Goal: Check status: Check status

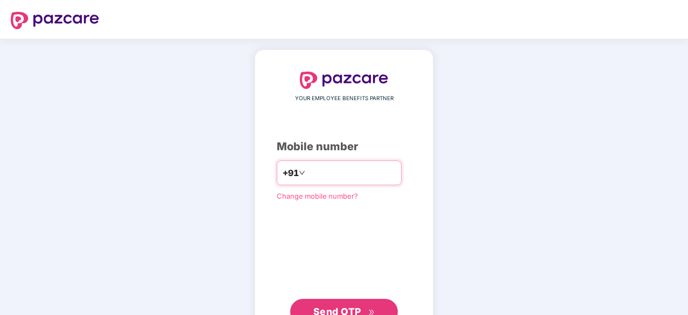
click at [309, 173] on input "number" at bounding box center [351, 172] width 88 height 17
type input "**********"
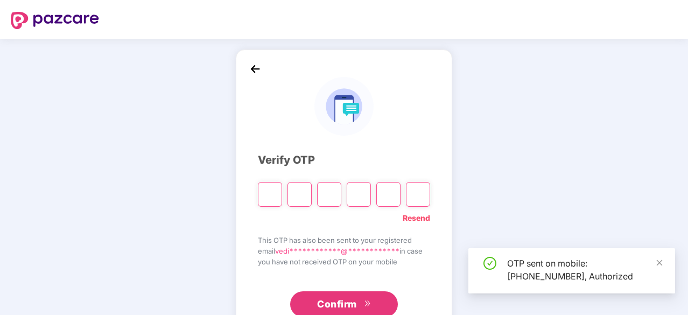
scroll to position [26, 0]
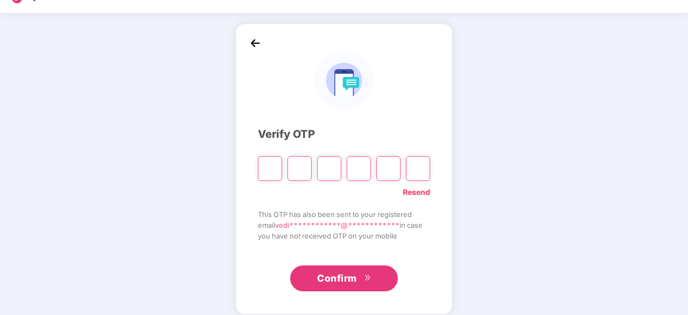
type input "*"
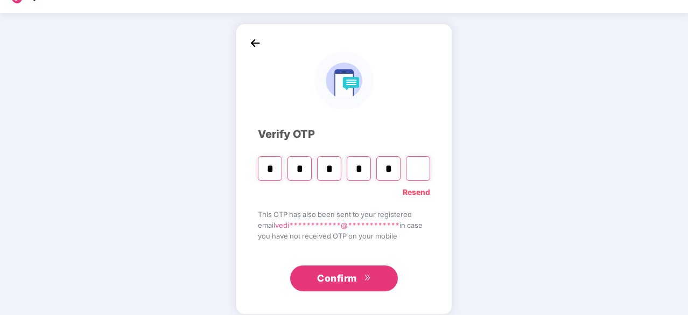
type input "*"
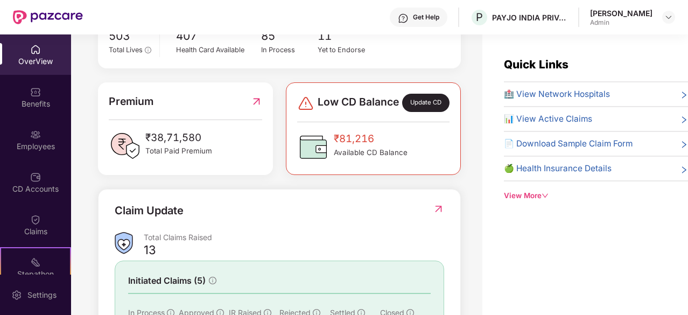
scroll to position [349, 0]
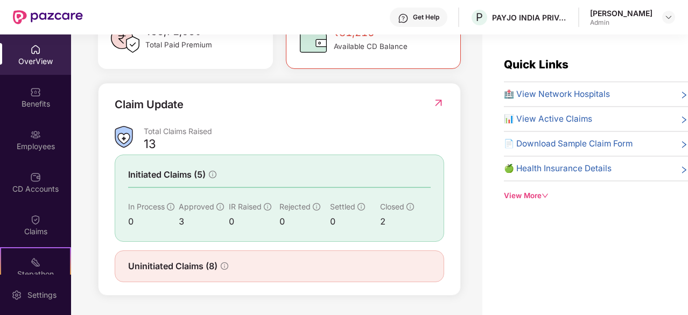
click at [435, 104] on img at bounding box center [438, 102] width 11 height 11
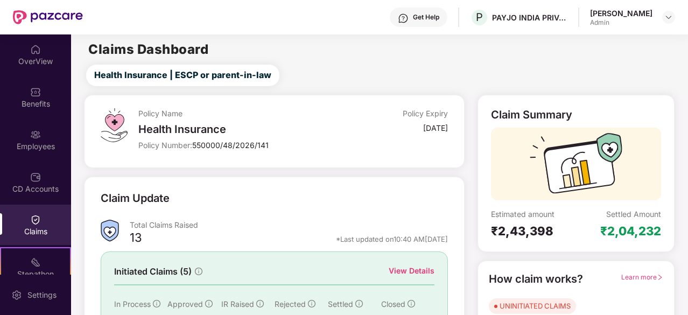
scroll to position [105, 0]
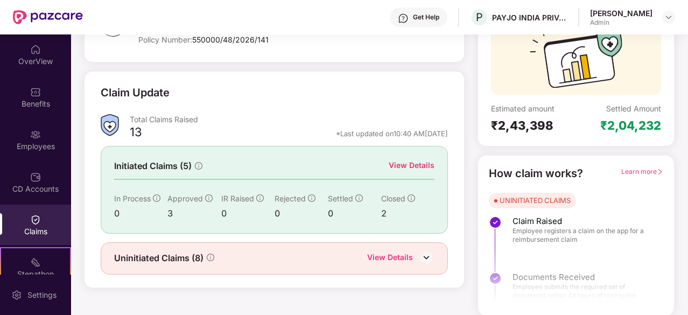
click at [422, 252] on img at bounding box center [426, 257] width 16 height 16
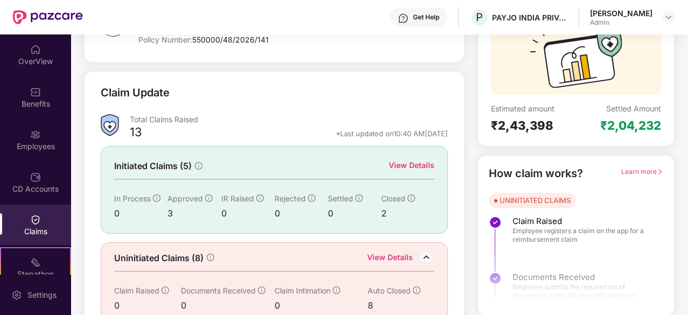
scroll to position [123, 0]
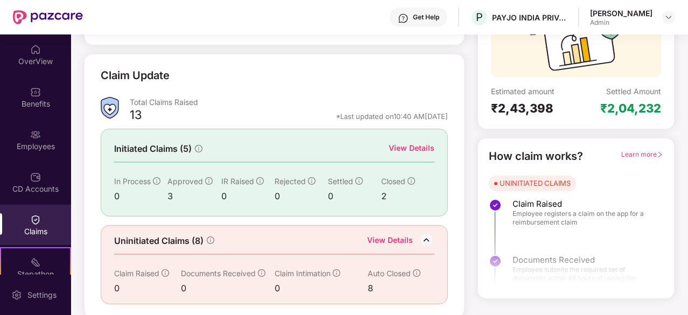
click at [412, 144] on div "View Details" at bounding box center [412, 148] width 46 height 12
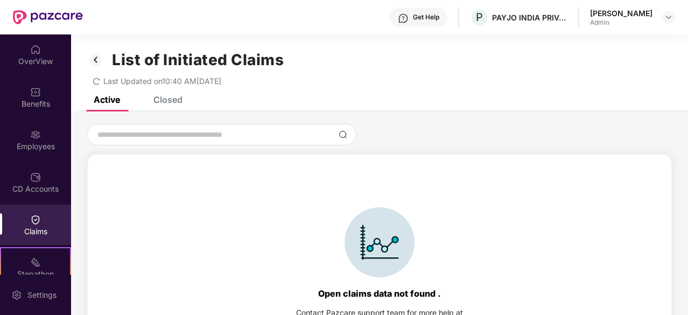
click at [166, 96] on div "List of Initiated Claims Last Updated on 10:40 AM[DATE]" at bounding box center [379, 65] width 617 height 62
click at [167, 103] on div "Closed" at bounding box center [167, 99] width 29 height 11
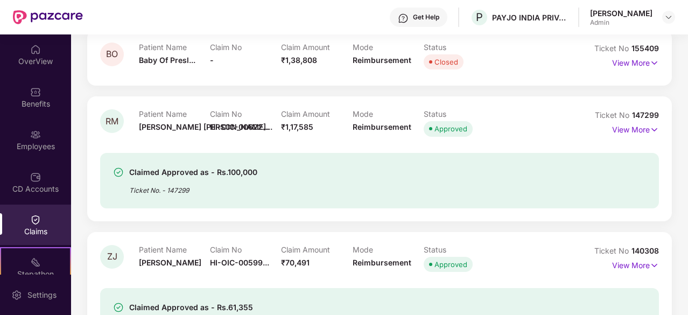
scroll to position [324, 0]
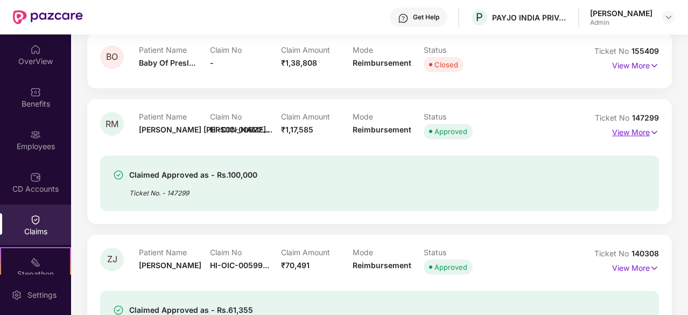
click at [644, 131] on p "View More" at bounding box center [635, 131] width 47 height 15
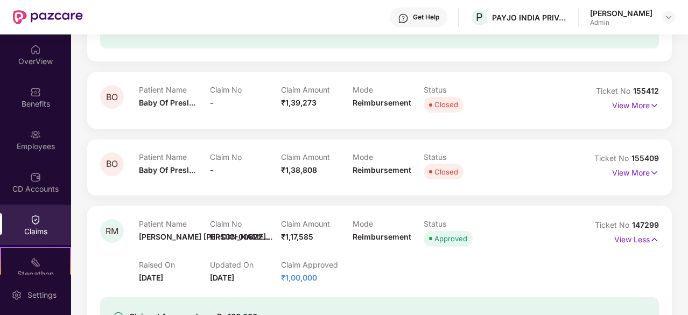
scroll to position [209, 0]
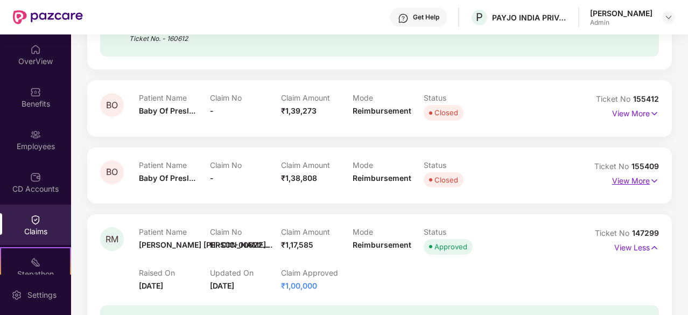
click at [633, 176] on p "View More" at bounding box center [635, 179] width 47 height 15
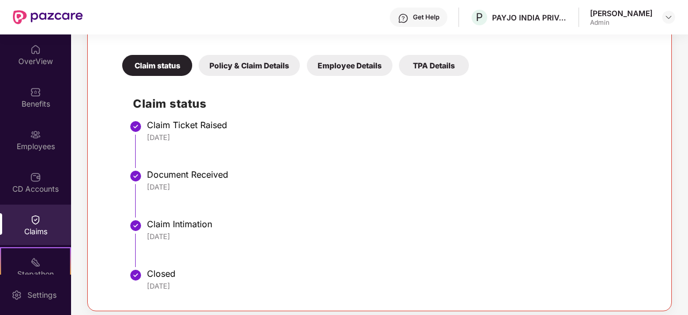
scroll to position [368, 0]
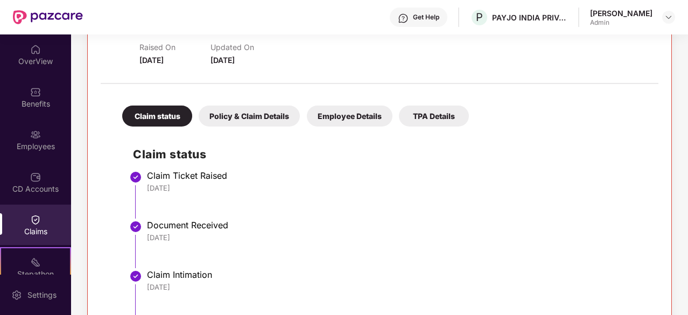
click at [283, 113] on div "Policy & Claim Details" at bounding box center [249, 115] width 101 height 21
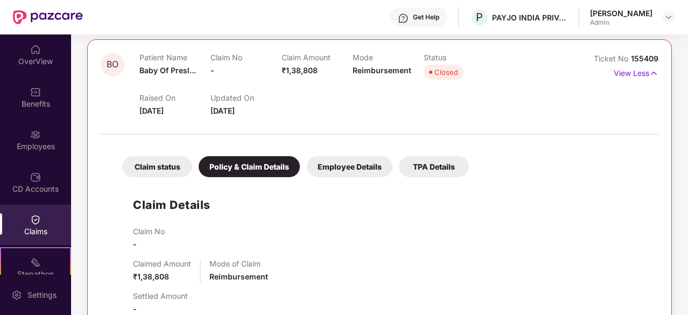
scroll to position [318, 0]
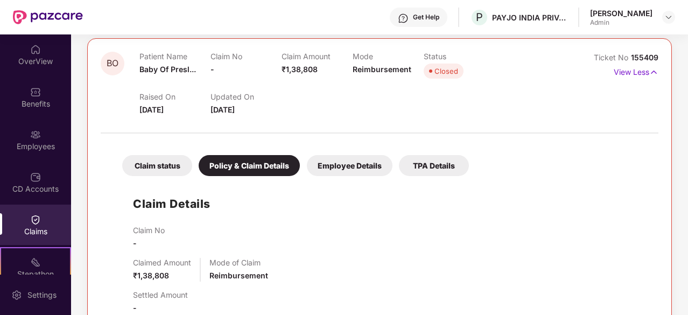
click at [350, 166] on div "Employee Details" at bounding box center [350, 165] width 86 height 21
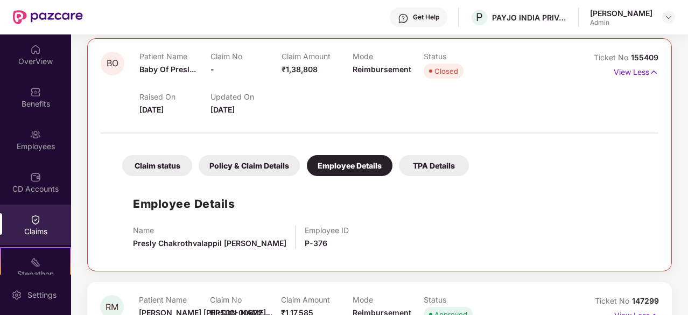
click at [425, 164] on div "TPA Details" at bounding box center [434, 165] width 70 height 21
